Goal: Information Seeking & Learning: Learn about a topic

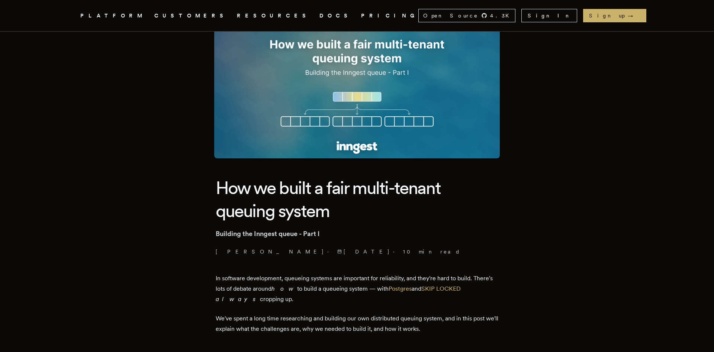
scroll to position [76, 0]
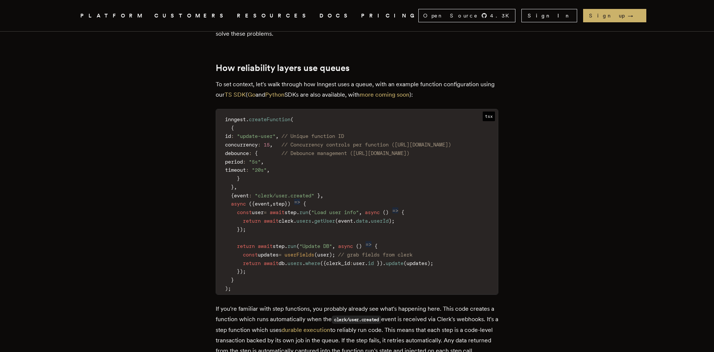
scroll to position [910, 0]
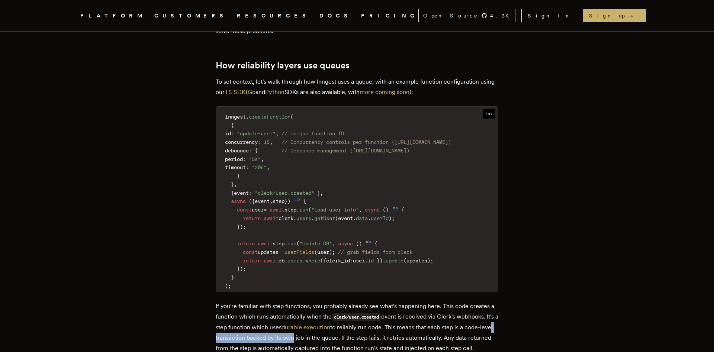
drag, startPoint x: 243, startPoint y: 307, endPoint x: 323, endPoint y: 311, distance: 79.7
click at [323, 311] on p "If you're familiar with step functions, you probably already see what's happeni…" at bounding box center [357, 327] width 283 height 52
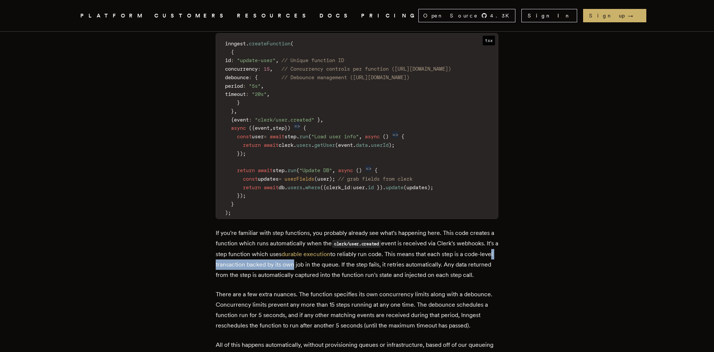
scroll to position [986, 0]
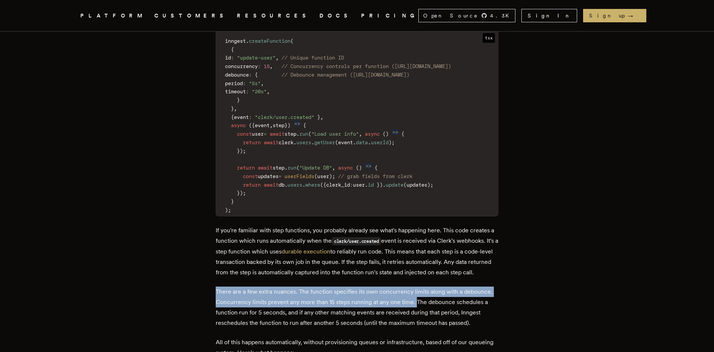
drag, startPoint x: 417, startPoint y: 282, endPoint x: 218, endPoint y: 271, distance: 199.9
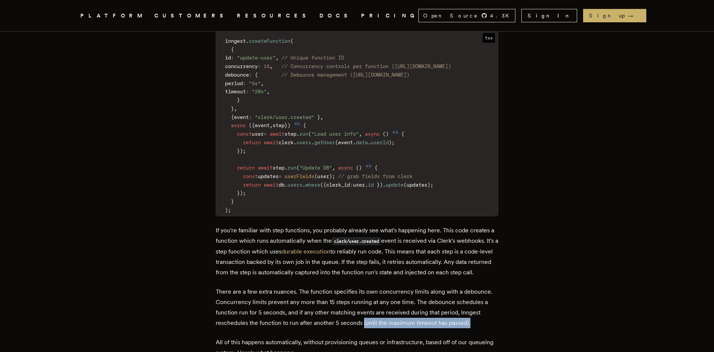
drag, startPoint x: 365, startPoint y: 304, endPoint x: 476, endPoint y: 302, distance: 110.5
click at [476, 302] on p "There are a few extra nuances. The function specifies its own concurrency limit…" at bounding box center [357, 308] width 283 height 42
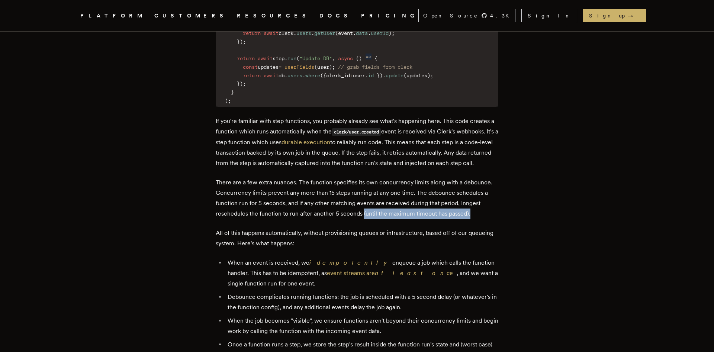
scroll to position [1100, 0]
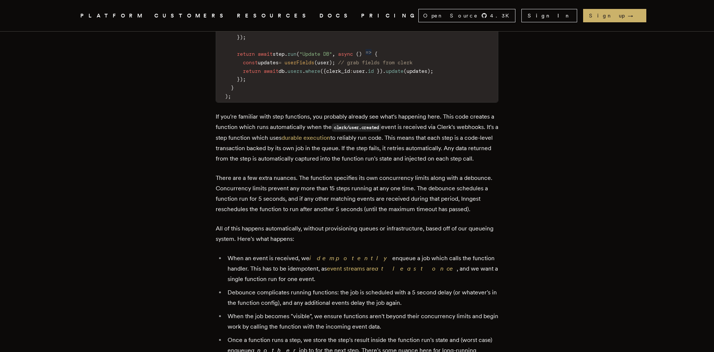
click at [130, 176] on article "How we built a fair multi-tenant queuing system Building the Inngest queue - Pa…" at bounding box center [356, 270] width 535 height 2676
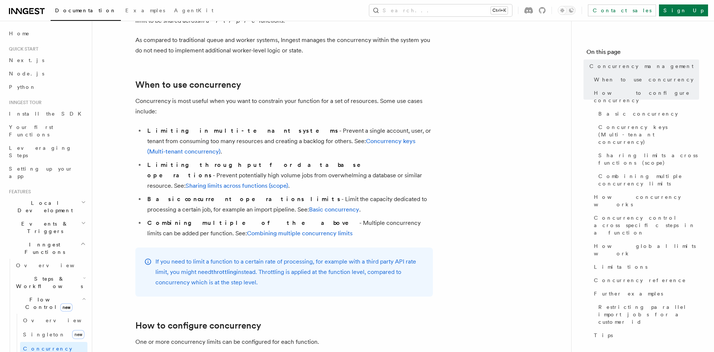
scroll to position [152, 0]
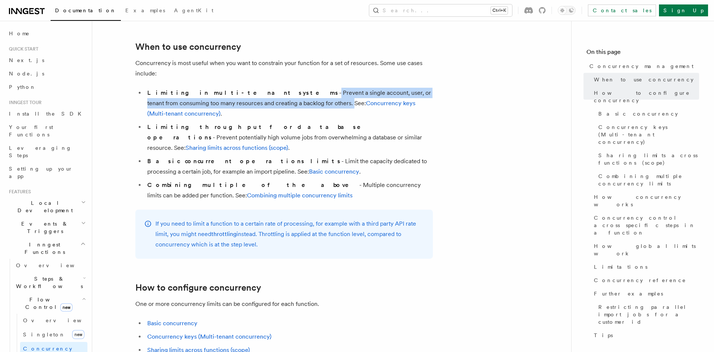
drag, startPoint x: 237, startPoint y: 82, endPoint x: 263, endPoint y: 91, distance: 27.6
click at [263, 91] on li "Limiting in multi-tenant systems - Prevent a single account, user, or tenant fr…" at bounding box center [289, 103] width 288 height 31
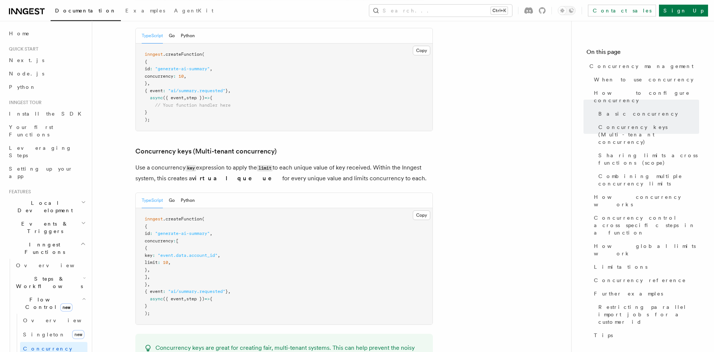
scroll to position [569, 0]
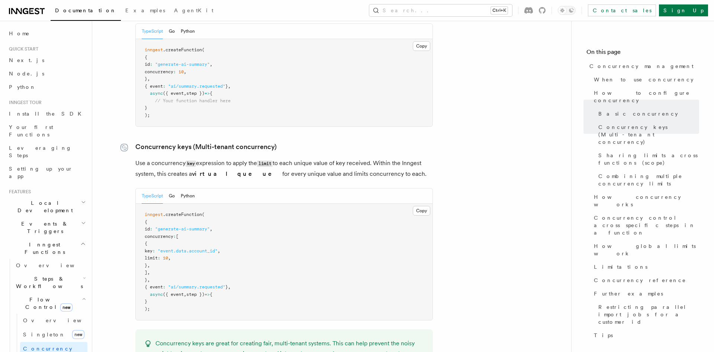
click at [121, 144] on icon at bounding box center [123, 147] width 7 height 7
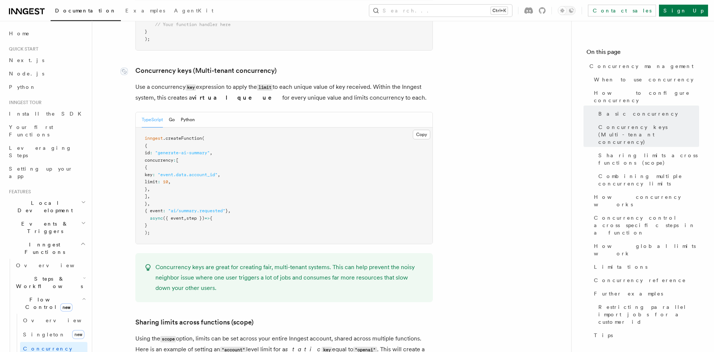
scroll to position [645, 0]
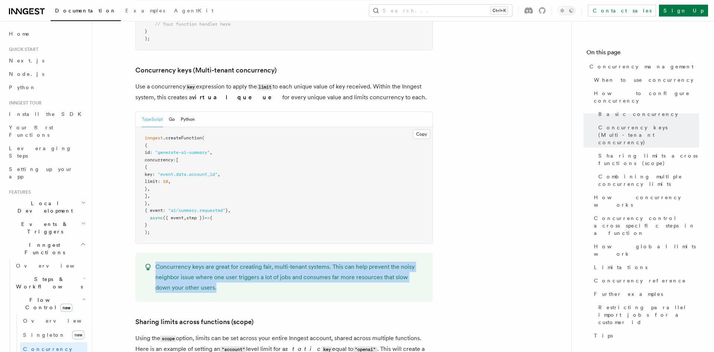
drag, startPoint x: 156, startPoint y: 238, endPoint x: 248, endPoint y: 263, distance: 95.3
click at [248, 263] on p "Concurrency keys are great for creating fair, multi-tenant systems. This can he…" at bounding box center [289, 277] width 268 height 31
copy p "Concurrency keys are great for creating fair, multi-tenant systems. This can he…"
